Goal: Information Seeking & Learning: Learn about a topic

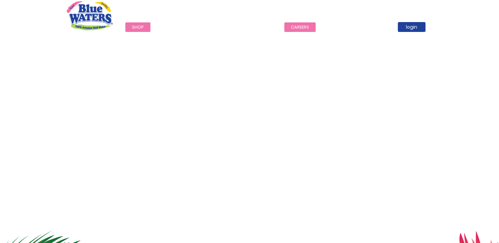
click at [289, 27] on link "careers" at bounding box center [299, 27] width 31 height 10
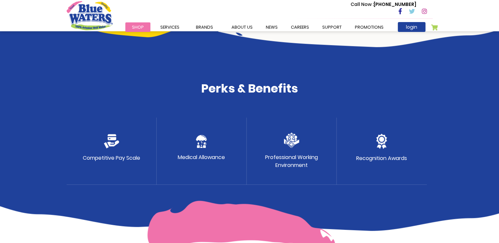
scroll to position [307, 0]
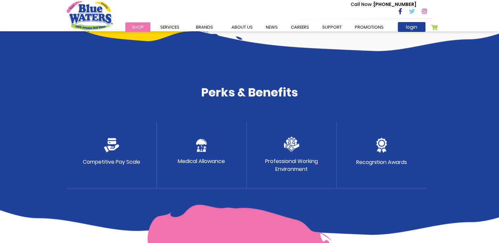
click at [212, 149] on div "Medical Allowance" at bounding box center [202, 155] width 90 height 67
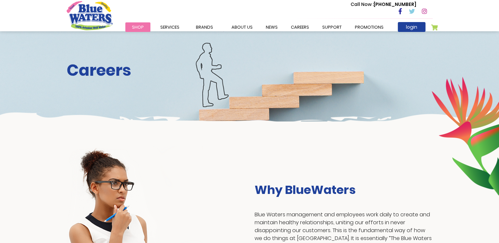
scroll to position [0, 0]
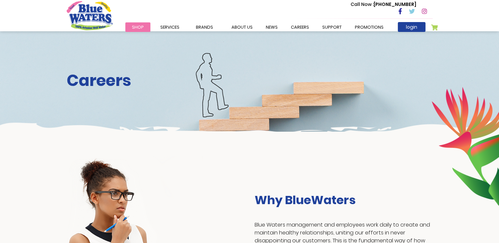
click at [266, 113] on div "Careers" at bounding box center [249, 81] width 499 height 101
click at [296, 23] on link "careers" at bounding box center [299, 27] width 31 height 10
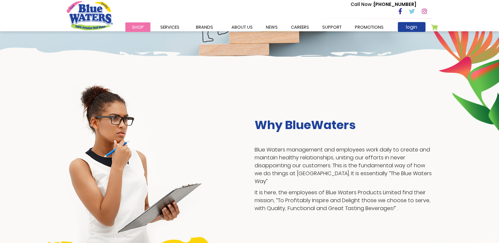
scroll to position [33, 0]
